Goal: Use online tool/utility: Utilize a website feature to perform a specific function

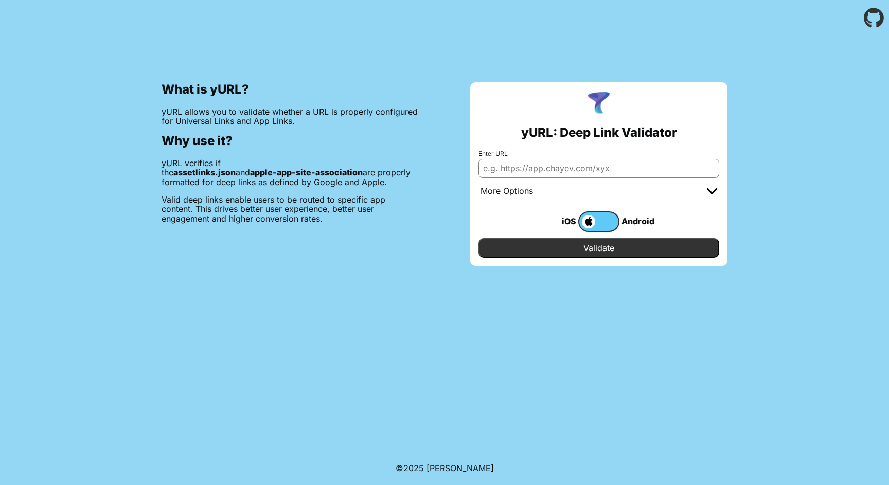
click at [538, 167] on input "Enter URL" at bounding box center [599, 168] width 241 height 19
paste input "[DOMAIN_NAME]"
type input "[DOMAIN_NAME]"
click at [537, 250] on input "Validate" at bounding box center [599, 248] width 241 height 20
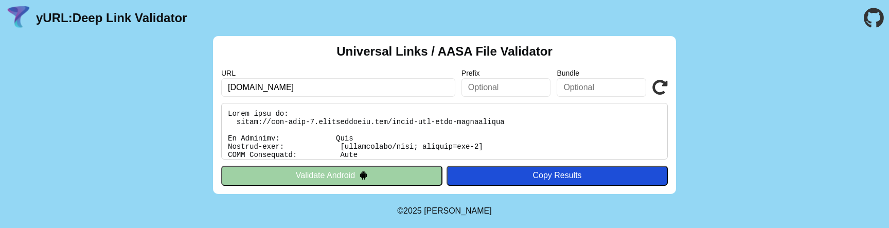
click at [656, 84] on icon at bounding box center [660, 87] width 15 height 15
